Goal: Task Accomplishment & Management: Manage account settings

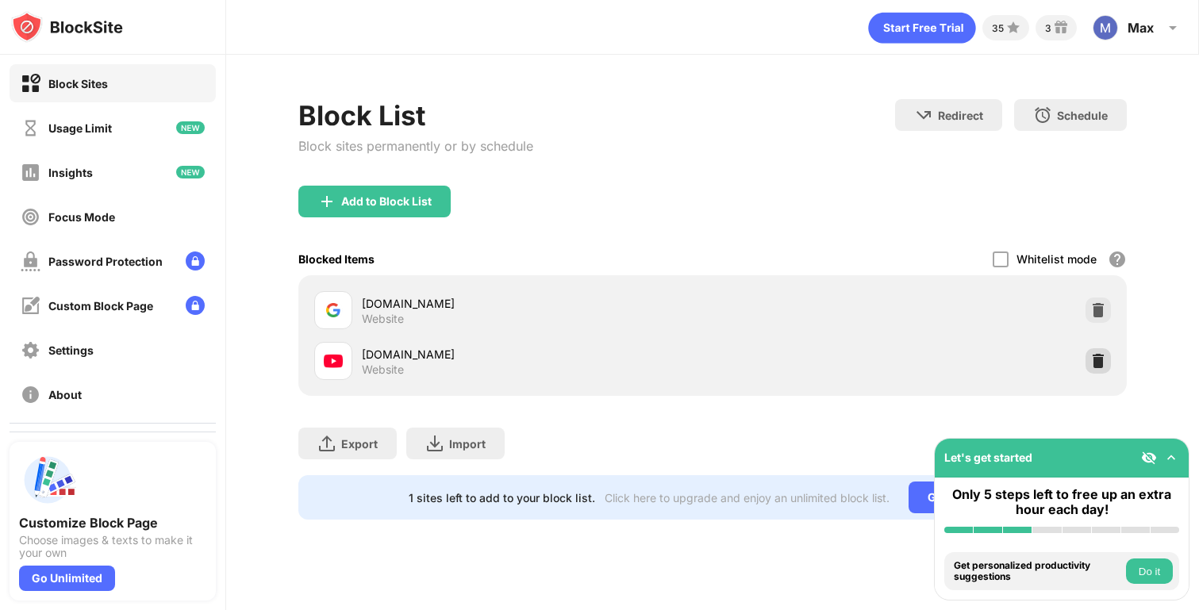
click at [1093, 365] on img at bounding box center [1098, 361] width 16 height 16
click at [1102, 365] on img at bounding box center [1098, 361] width 16 height 16
